Goal: Find specific page/section: Find specific page/section

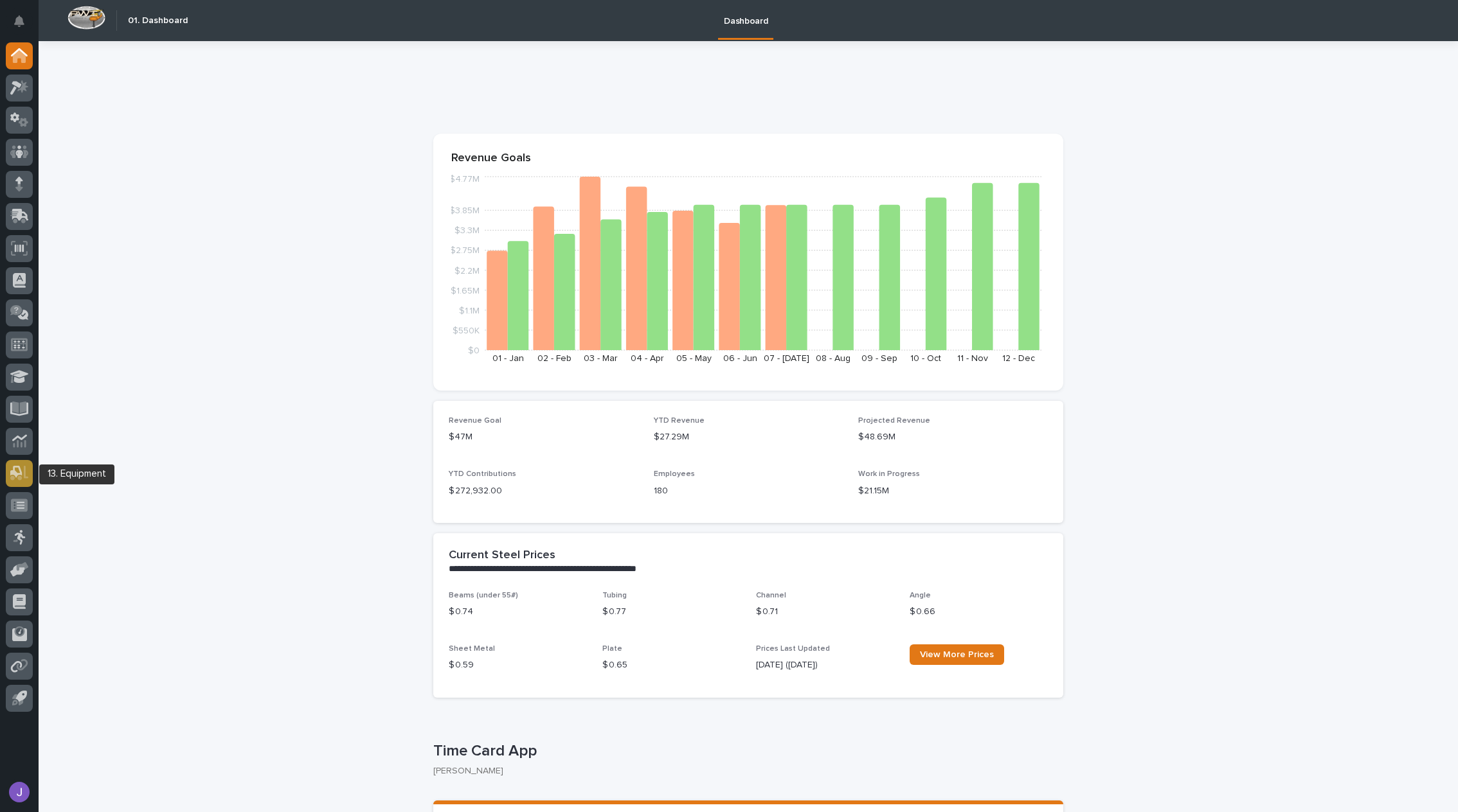
click at [23, 475] on icon at bounding box center [19, 473] width 18 height 15
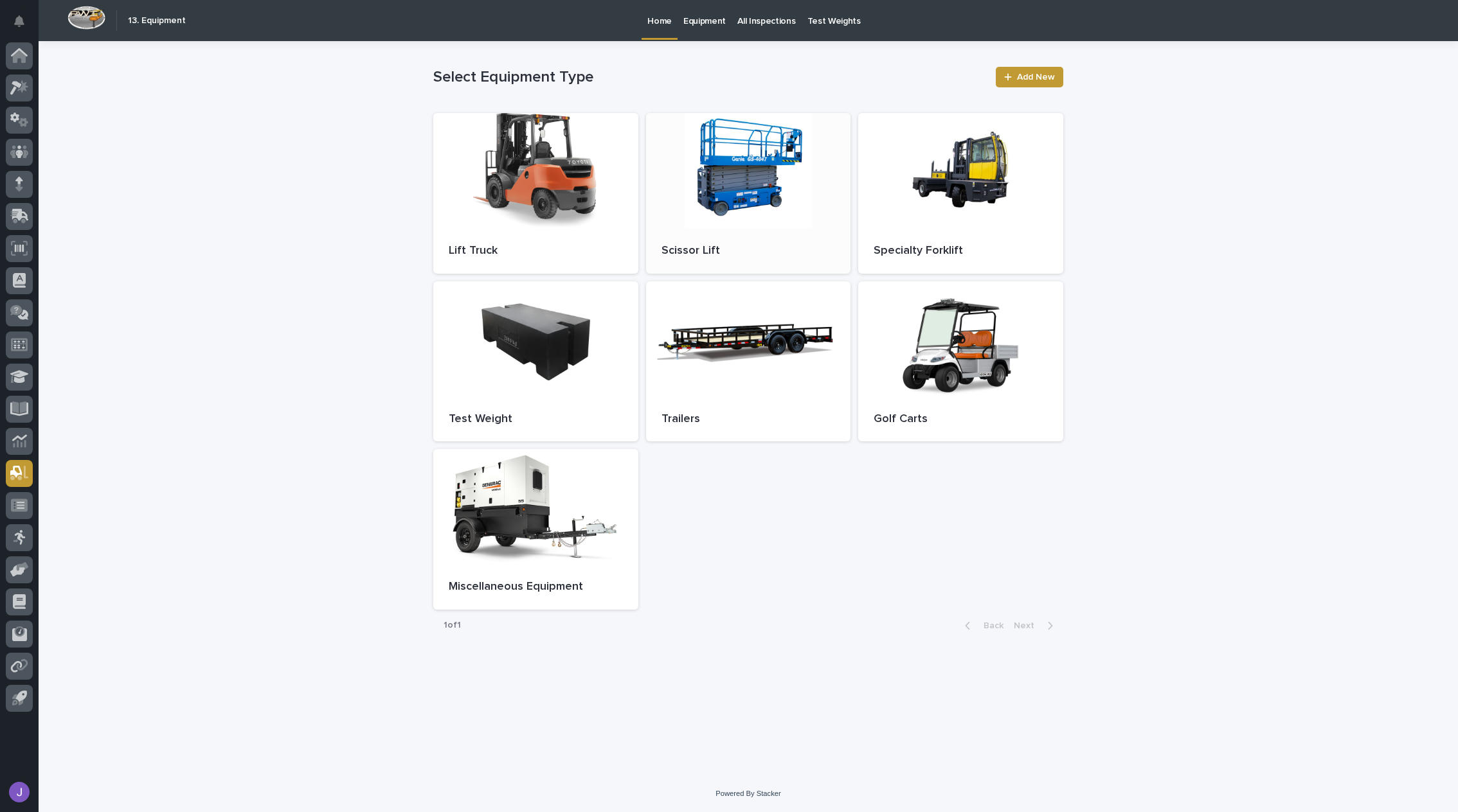
click at [779, 207] on div at bounding box center [748, 171] width 205 height 115
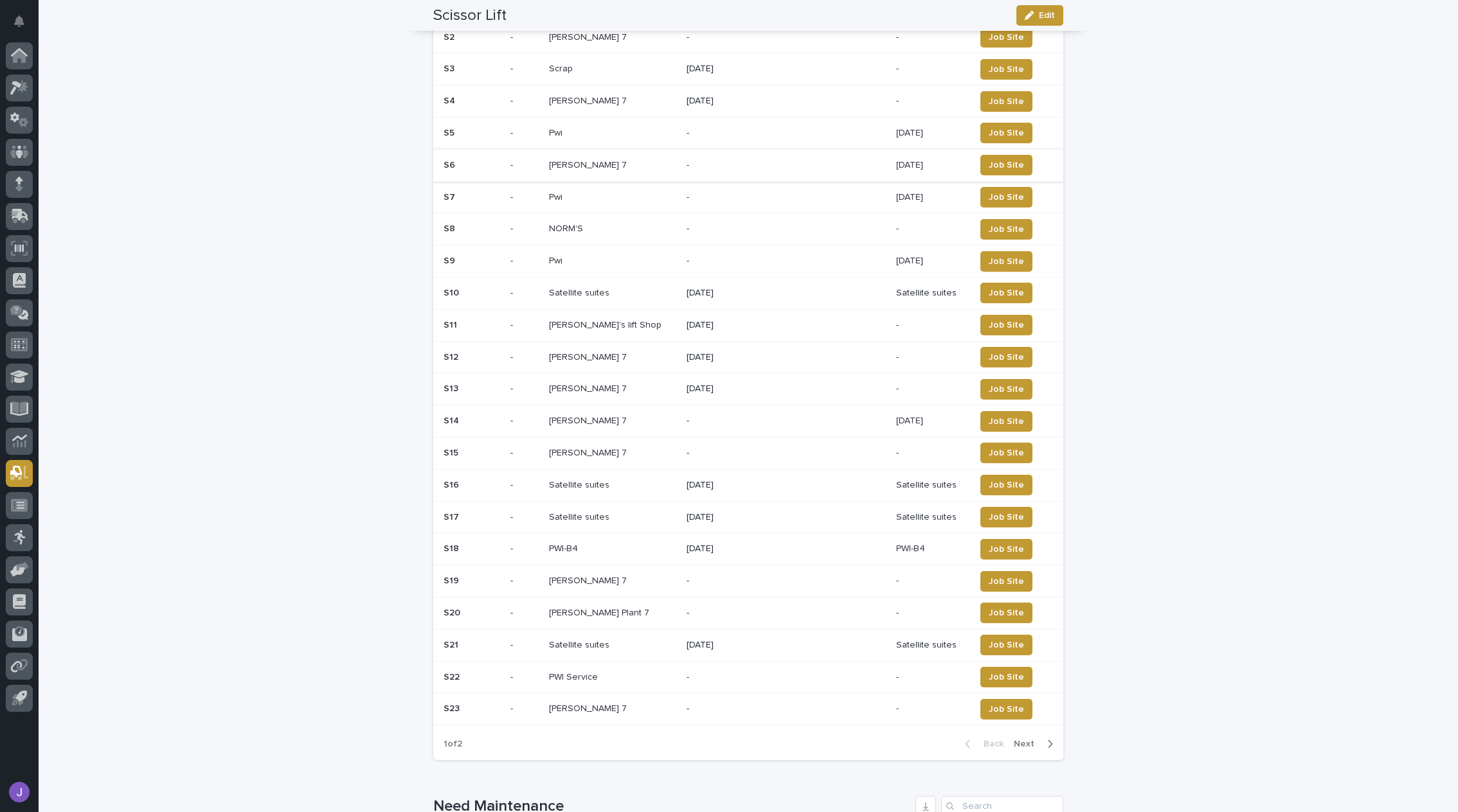
scroll to position [514, 0]
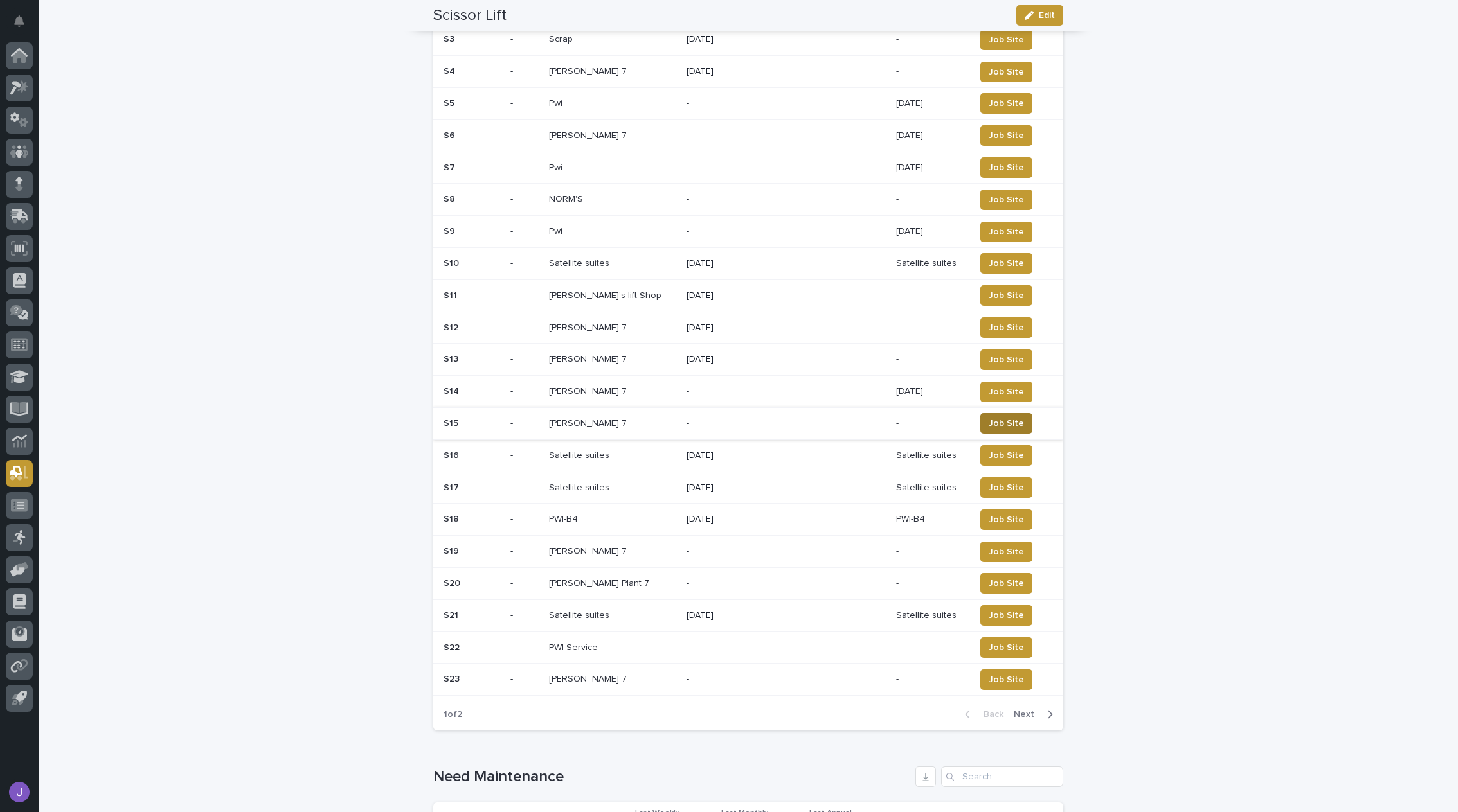
click at [1005, 418] on span "Job Site" at bounding box center [1006, 423] width 35 height 13
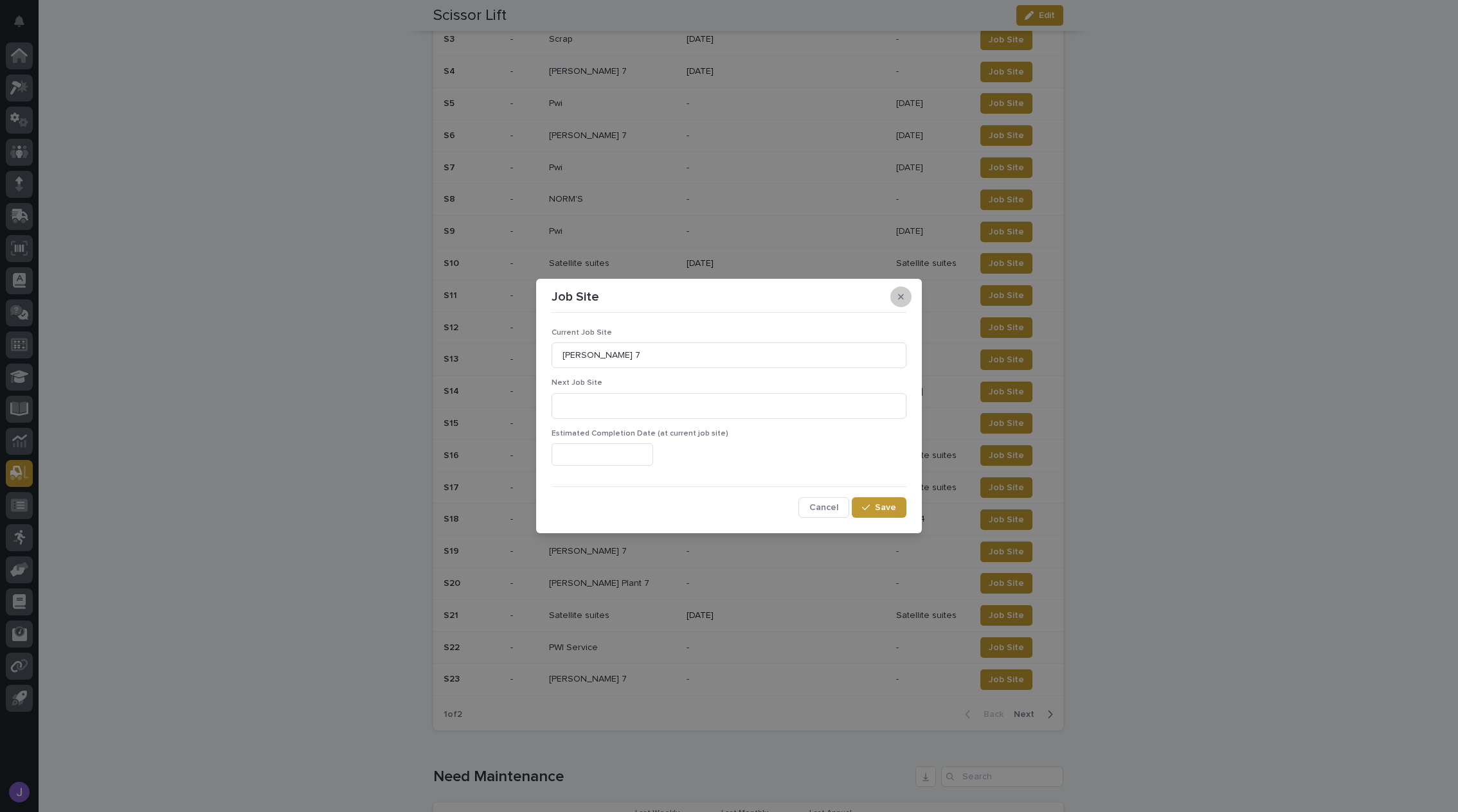
click at [904, 299] on button "button" at bounding box center [900, 297] width 21 height 20
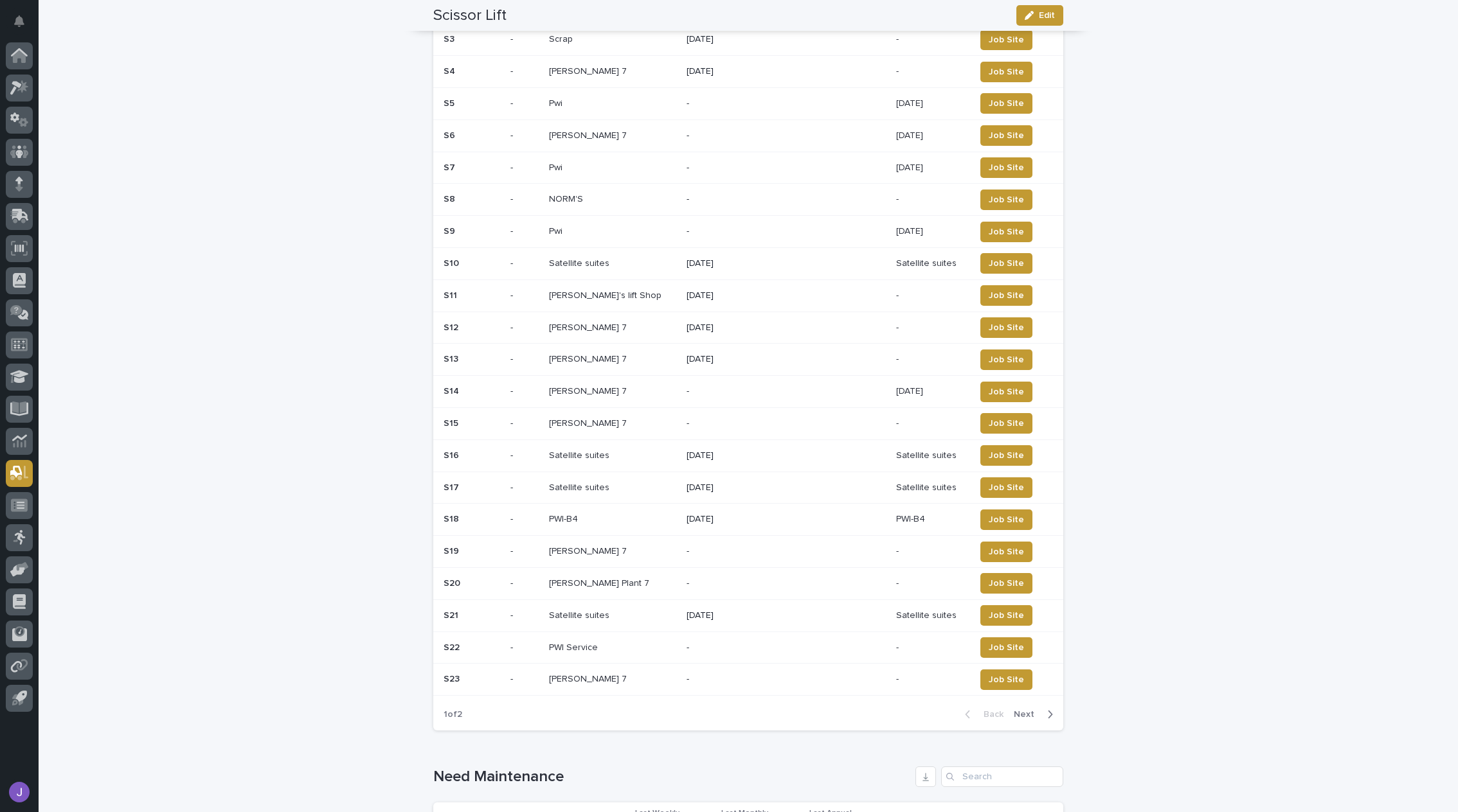
click at [449, 417] on p "S15" at bounding box center [452, 422] width 18 height 14
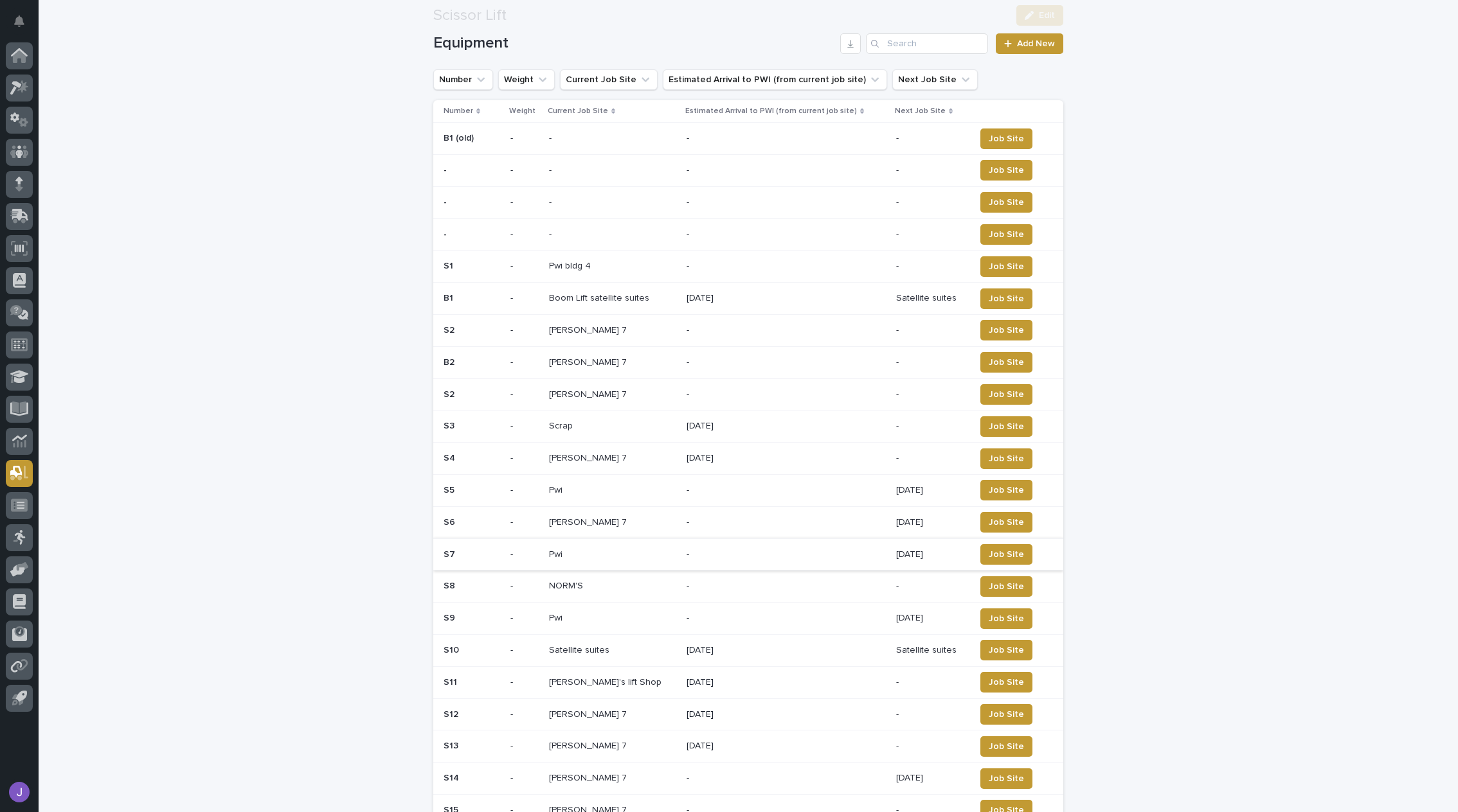
scroll to position [128, 0]
click at [450, 461] on div "S4 S4" at bounding box center [471, 457] width 56 height 21
